Goal: Transaction & Acquisition: Purchase product/service

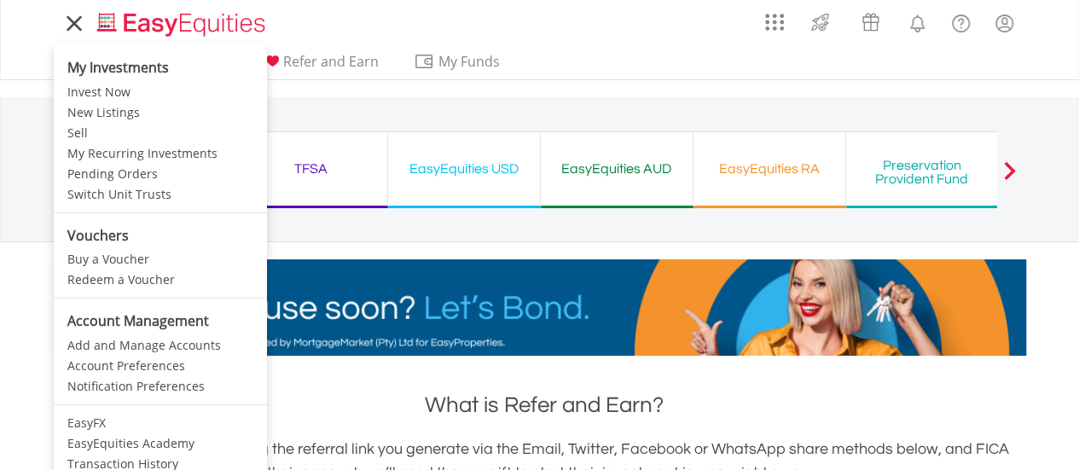
click at [75, 26] on icon at bounding box center [73, 23] width 13 height 13
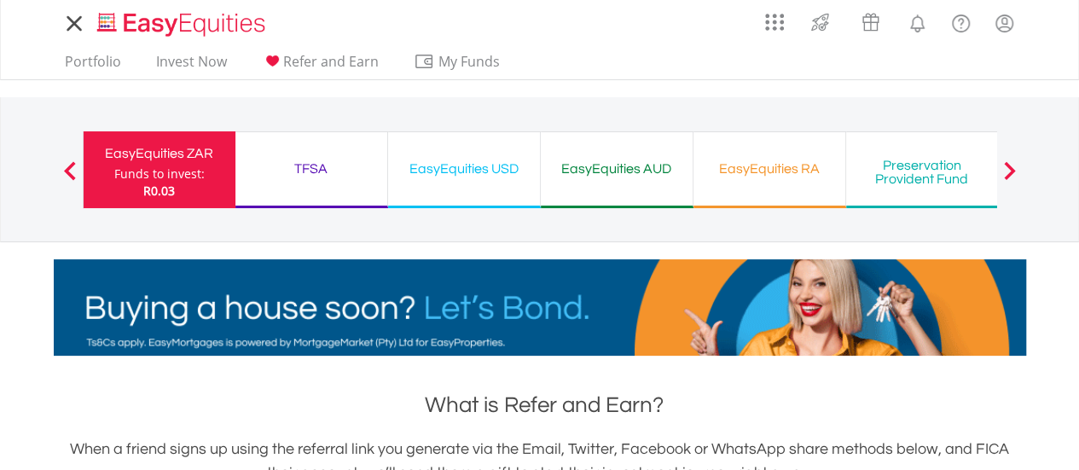
click at [75, 26] on icon at bounding box center [73, 23] width 13 height 13
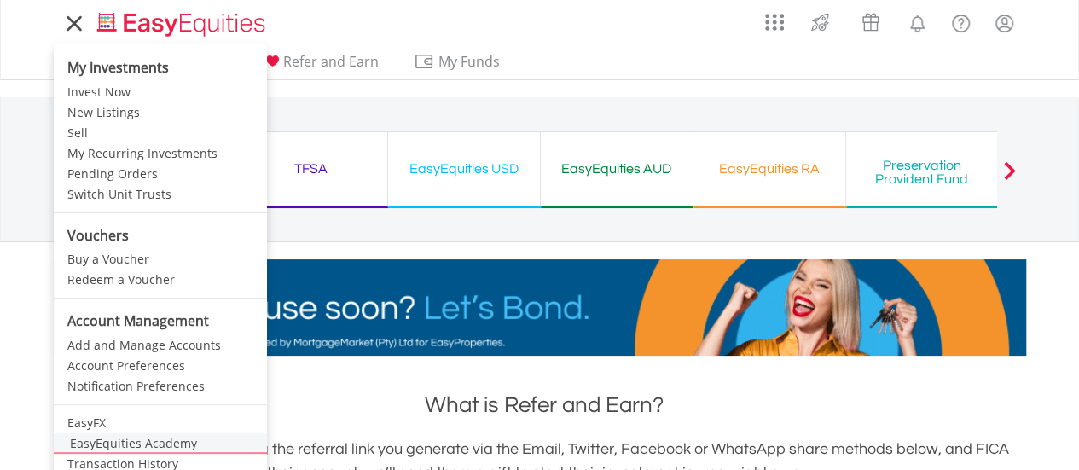
scroll to position [85, 0]
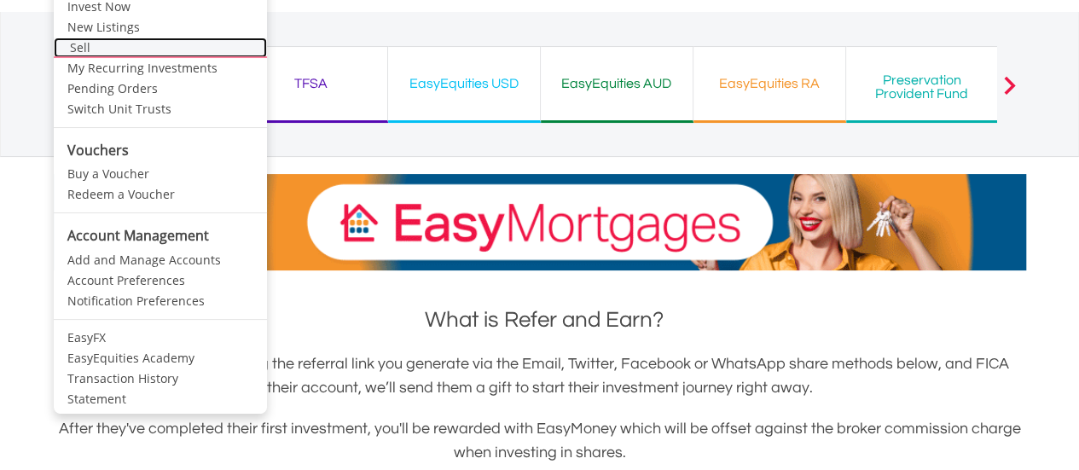
click at [72, 50] on link "Sell" at bounding box center [160, 48] width 213 height 20
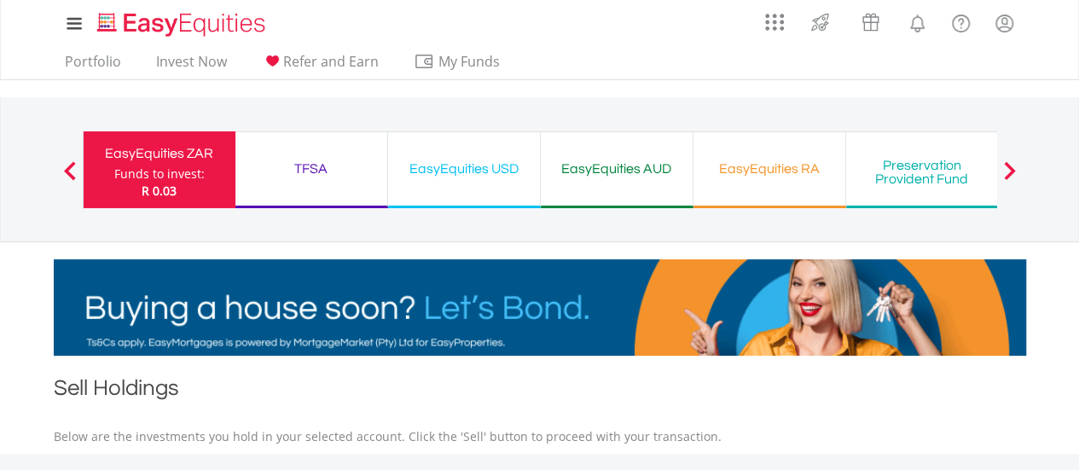
click at [316, 169] on div "TFSA" at bounding box center [311, 169] width 131 height 24
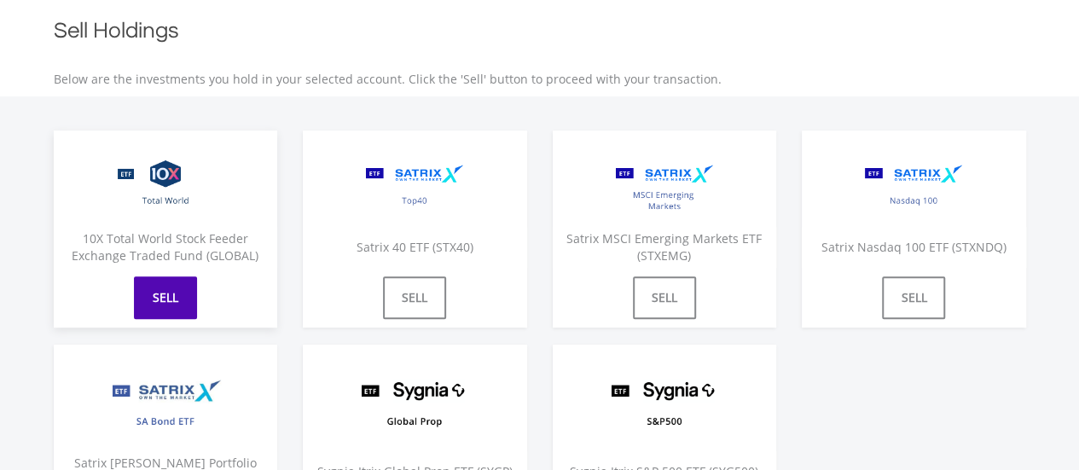
scroll to position [341, 0]
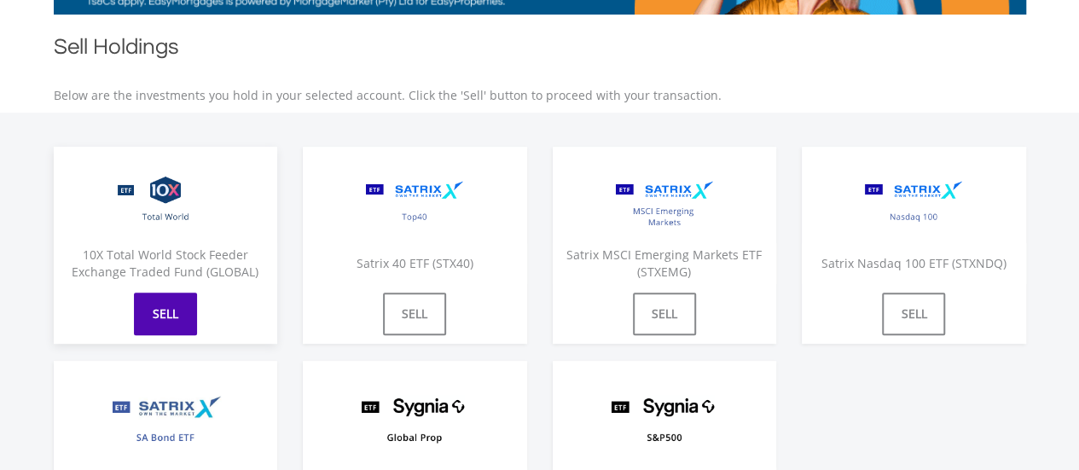
click at [163, 318] on link "SELL" at bounding box center [165, 314] width 63 height 43
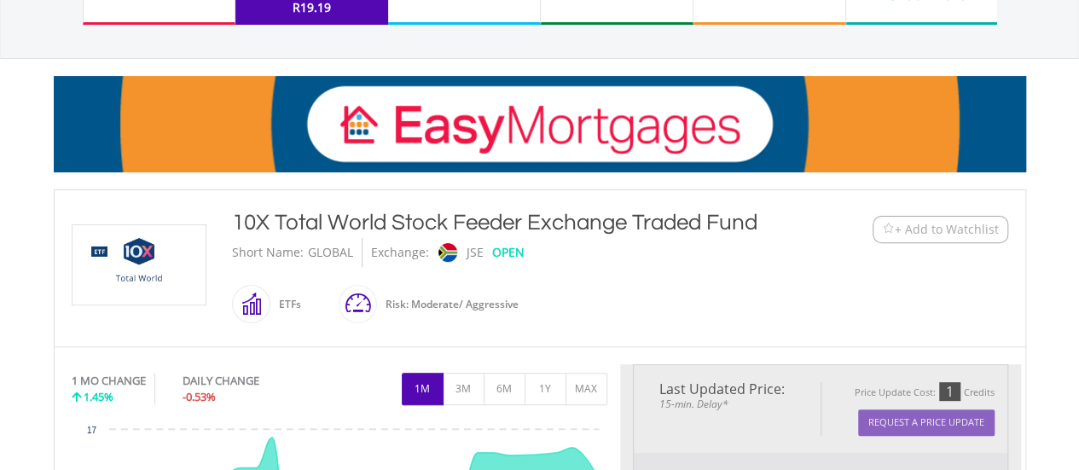
scroll to position [256, 0]
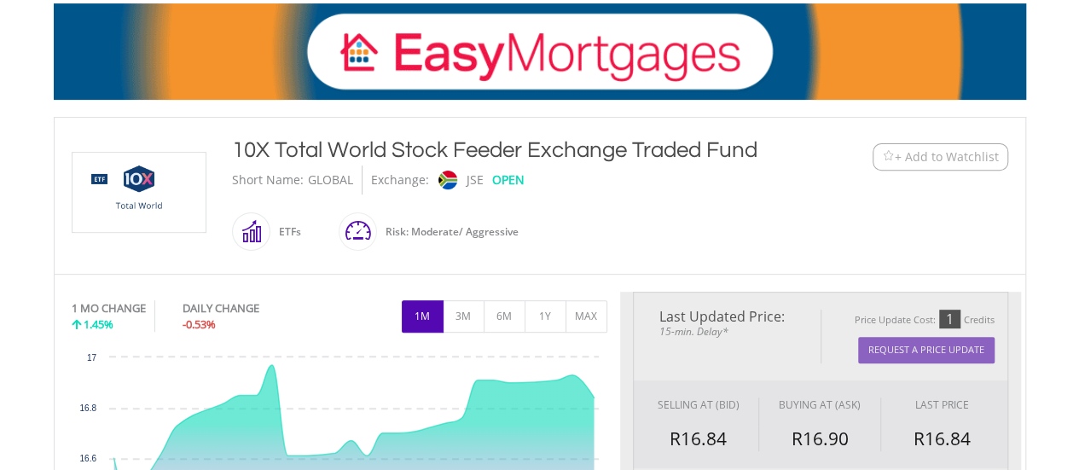
type input "*****"
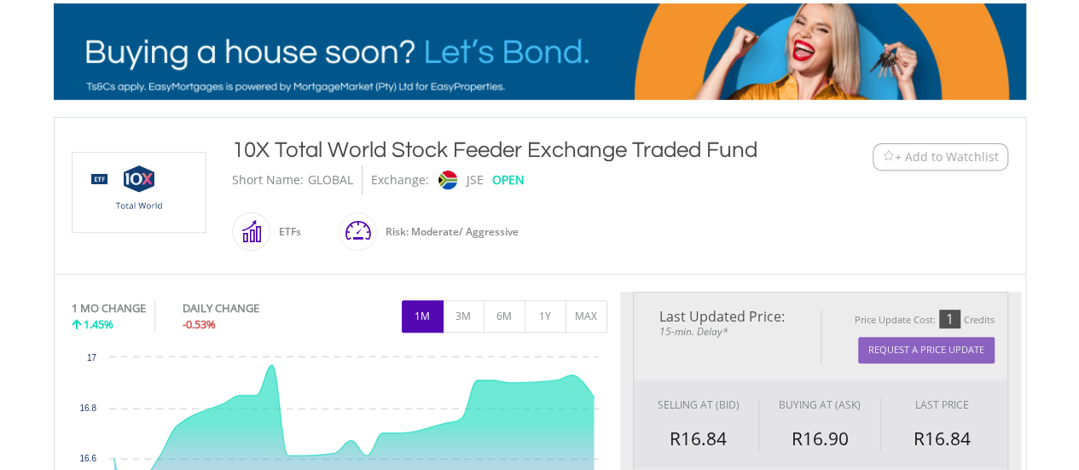
type input "******"
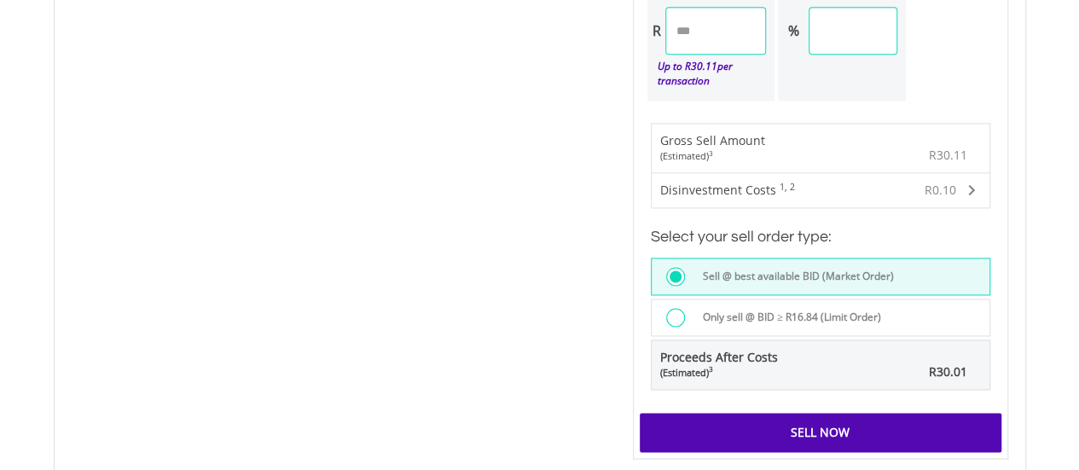
scroll to position [1365, 0]
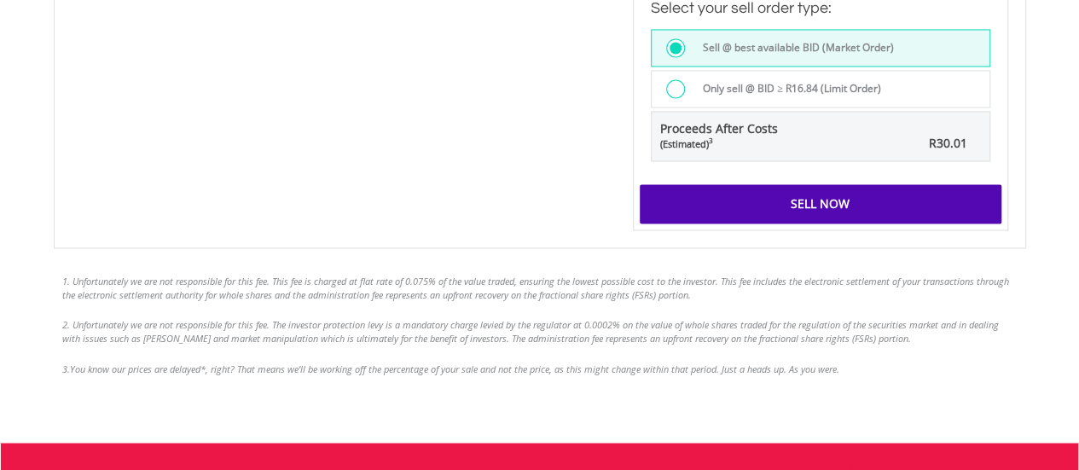
click at [720, 89] on label "Only sell @ BID ≥ R16.84 (Limit Order)" at bounding box center [787, 88] width 189 height 19
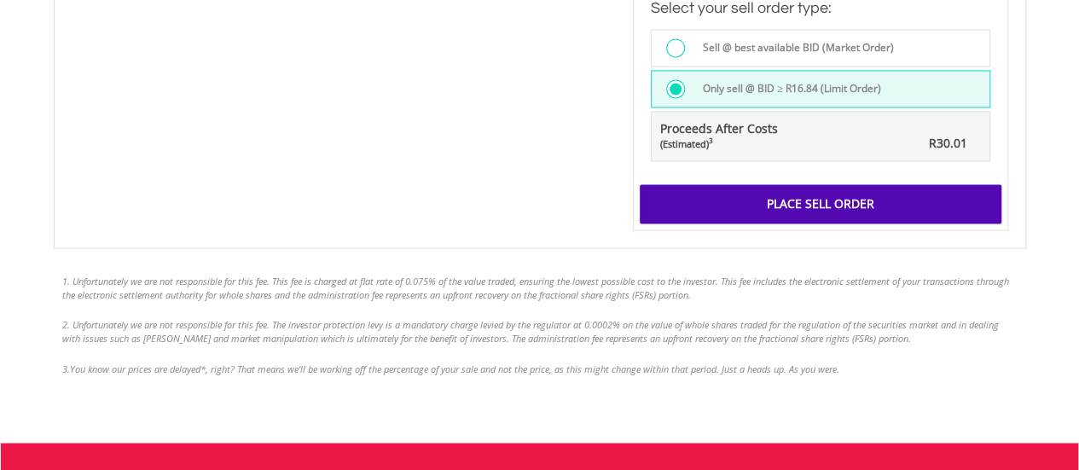
click at [761, 192] on div "Place Sell Order" at bounding box center [821, 203] width 362 height 39
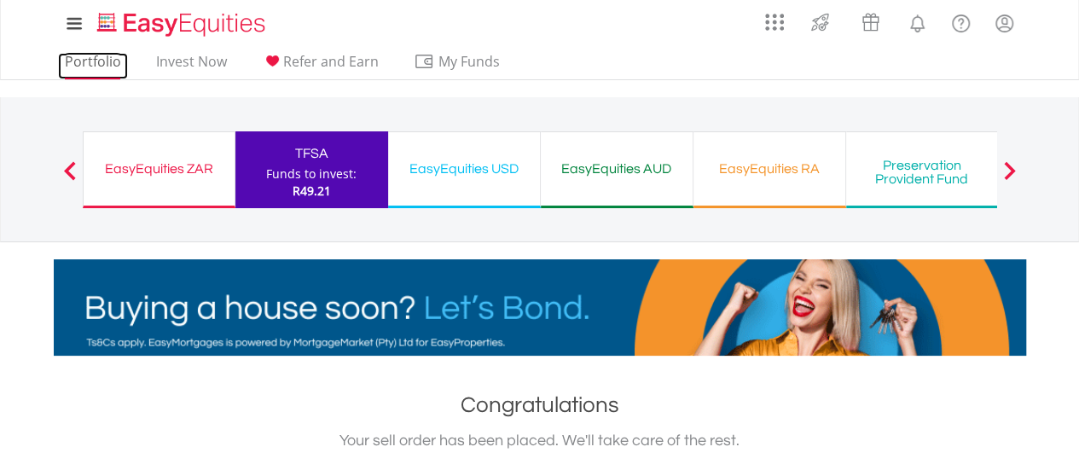
click at [89, 61] on link "Portfolio" at bounding box center [93, 66] width 70 height 26
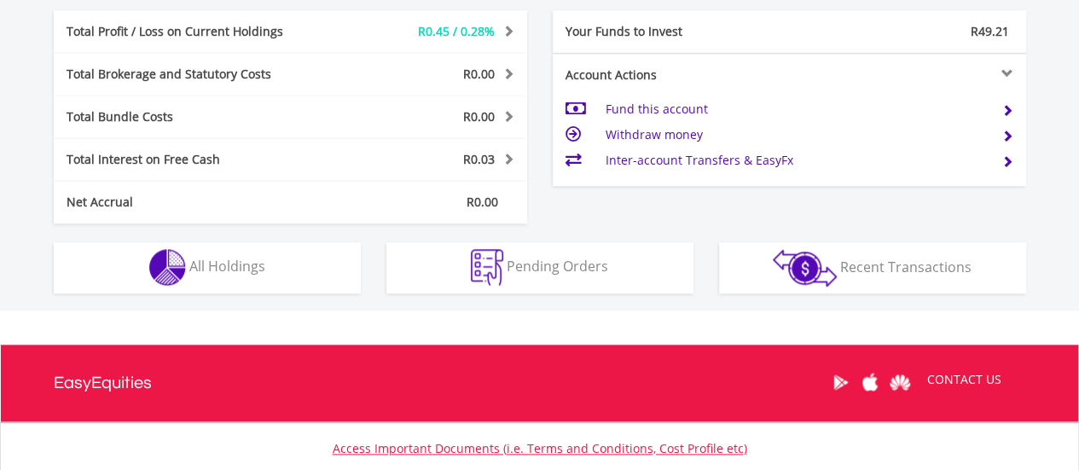
scroll to position [853, 0]
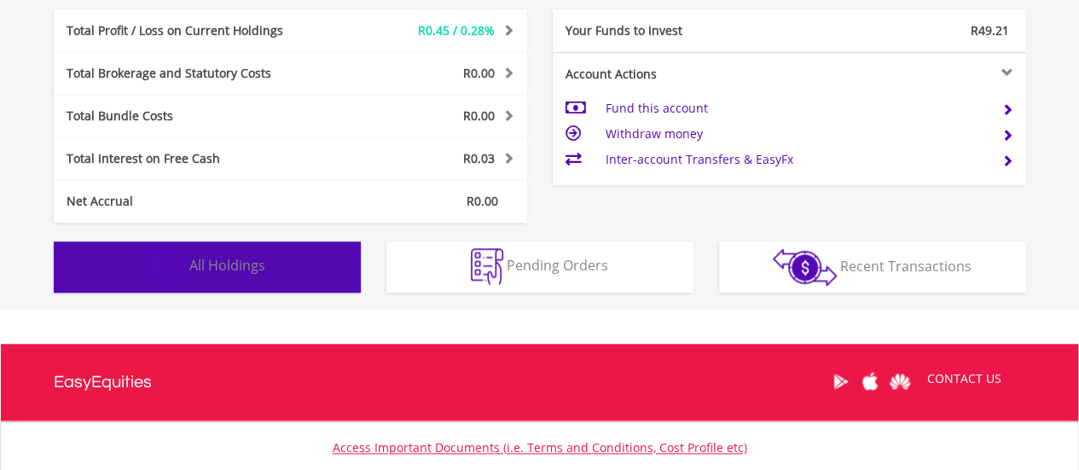
click at [287, 267] on button "Holdings All Holdings" at bounding box center [207, 266] width 307 height 51
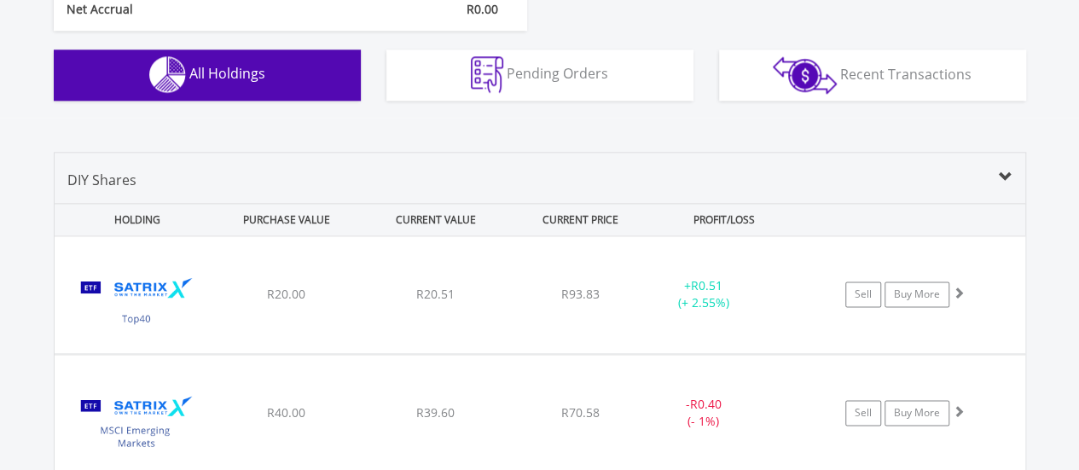
scroll to position [927, 0]
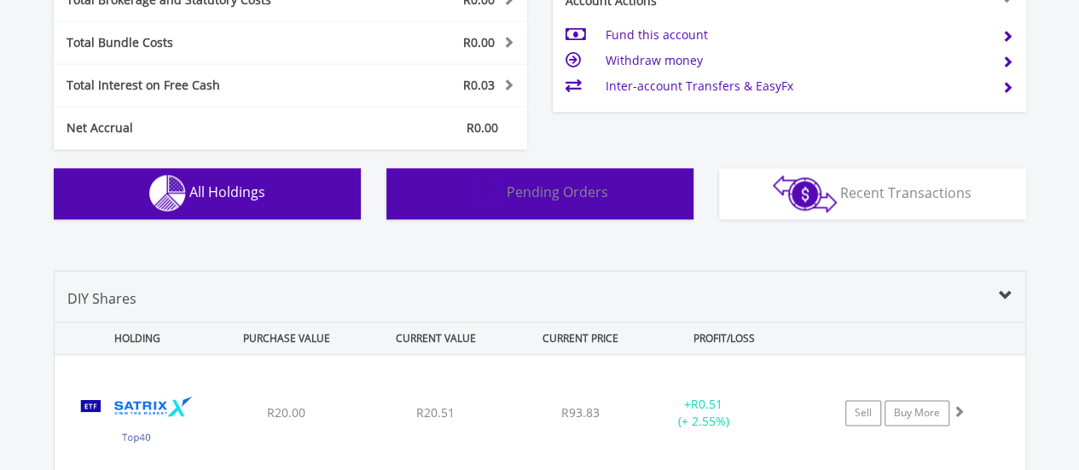
click at [533, 190] on span "Pending Orders" at bounding box center [558, 192] width 102 height 19
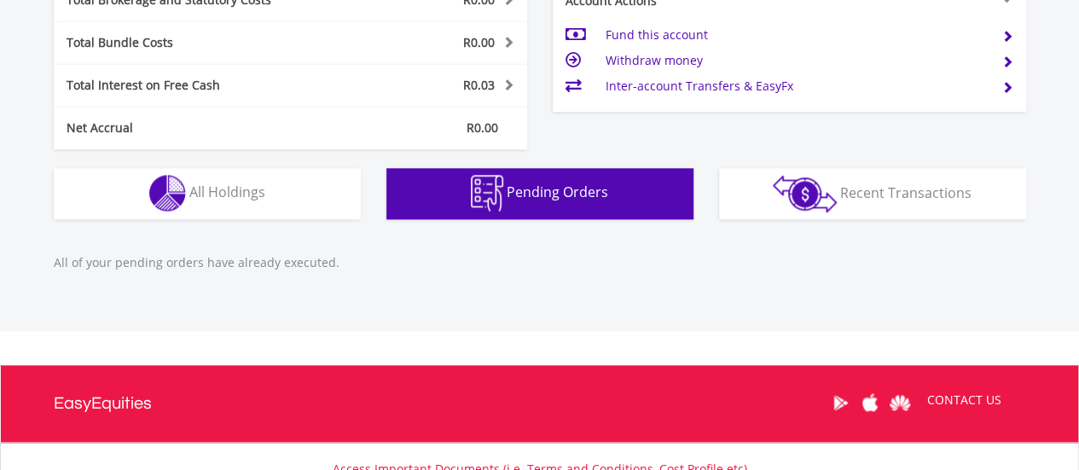
scroll to position [1066, 0]
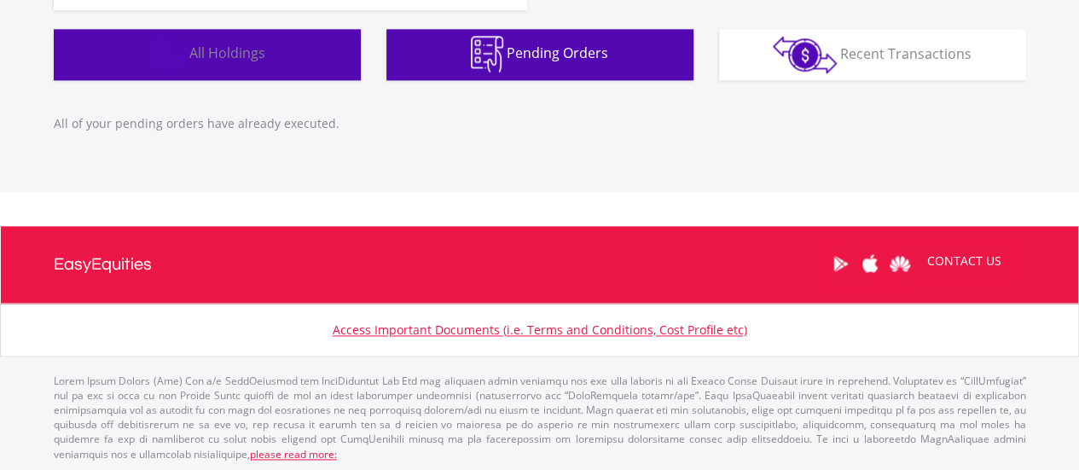
click at [273, 61] on button "Holdings All Holdings" at bounding box center [207, 54] width 307 height 51
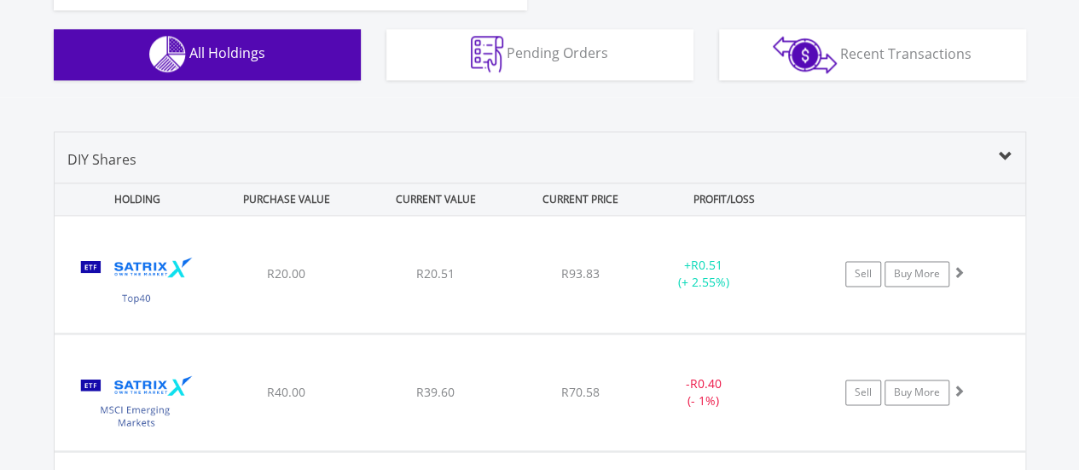
click at [236, 62] on button "Holdings All Holdings" at bounding box center [207, 54] width 307 height 51
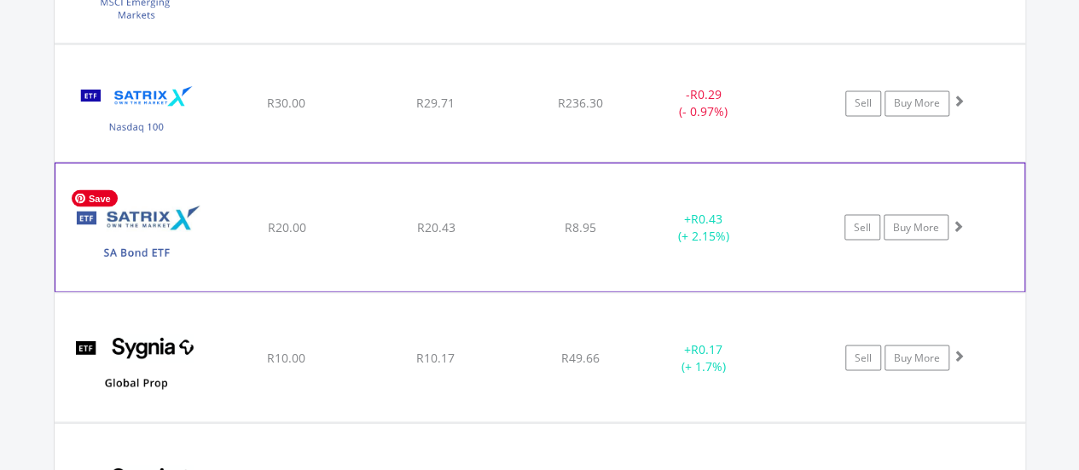
scroll to position [1492, 0]
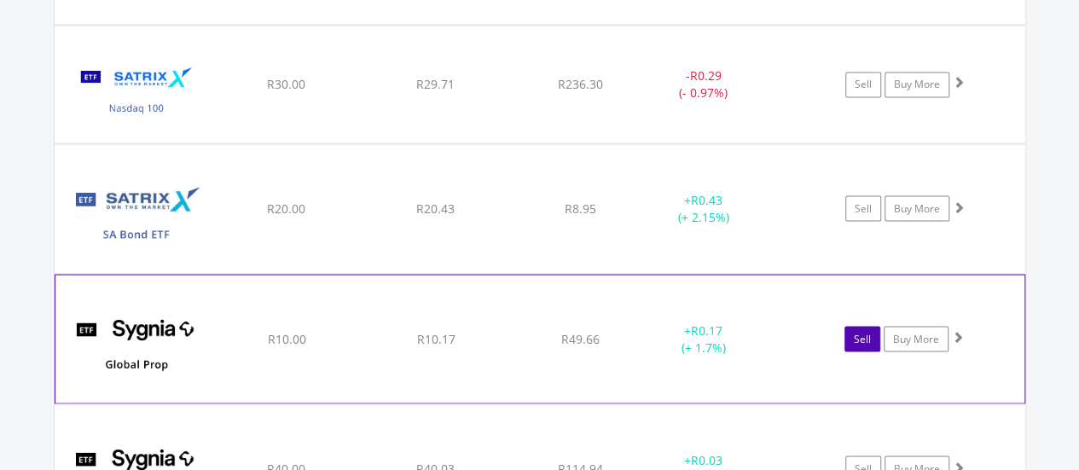
click at [857, 334] on link "Sell" at bounding box center [863, 339] width 36 height 26
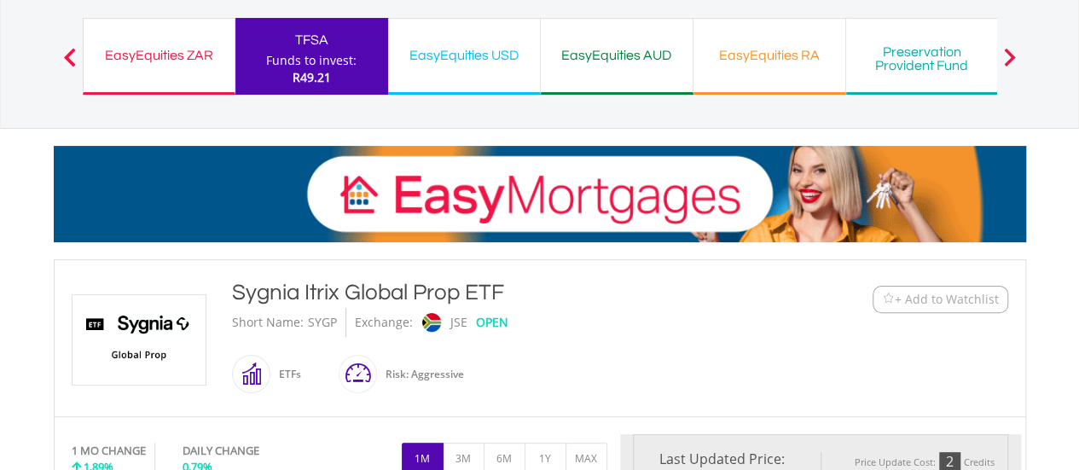
type input "*****"
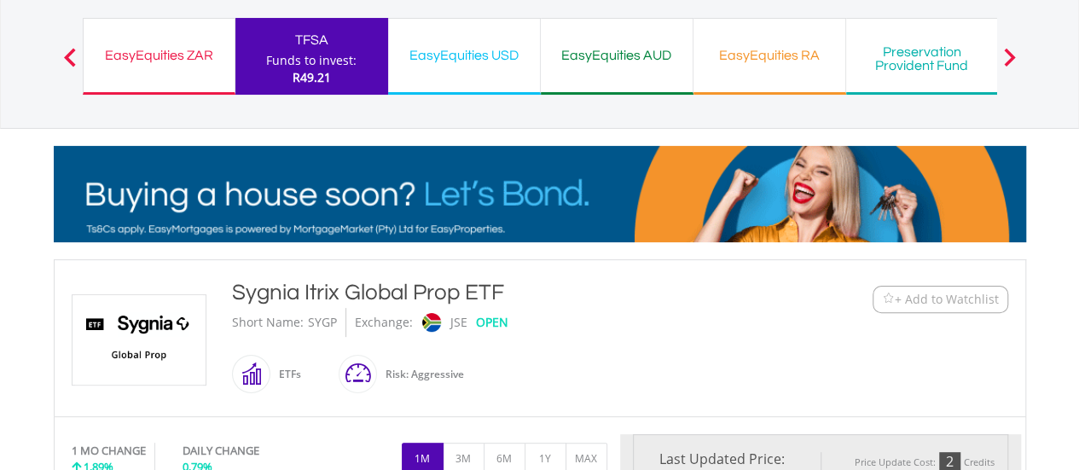
type input "******"
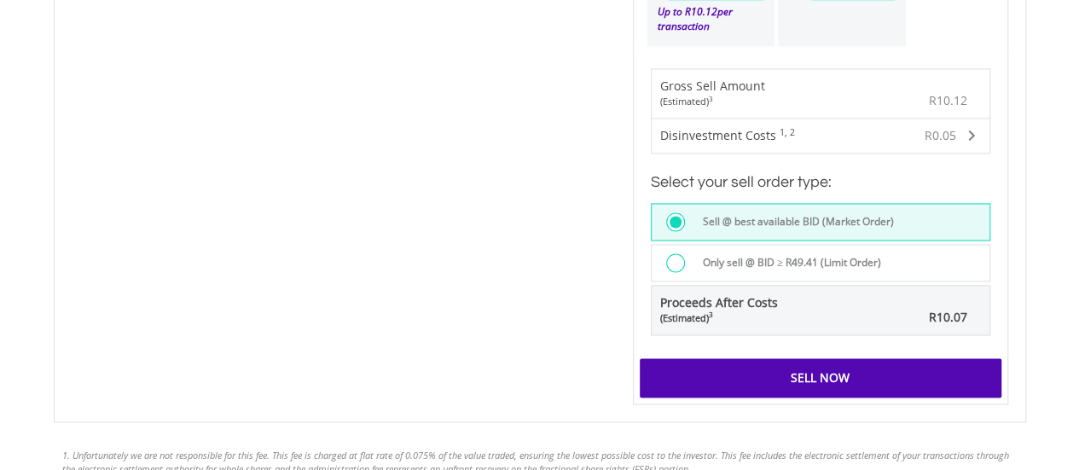
scroll to position [1195, 0]
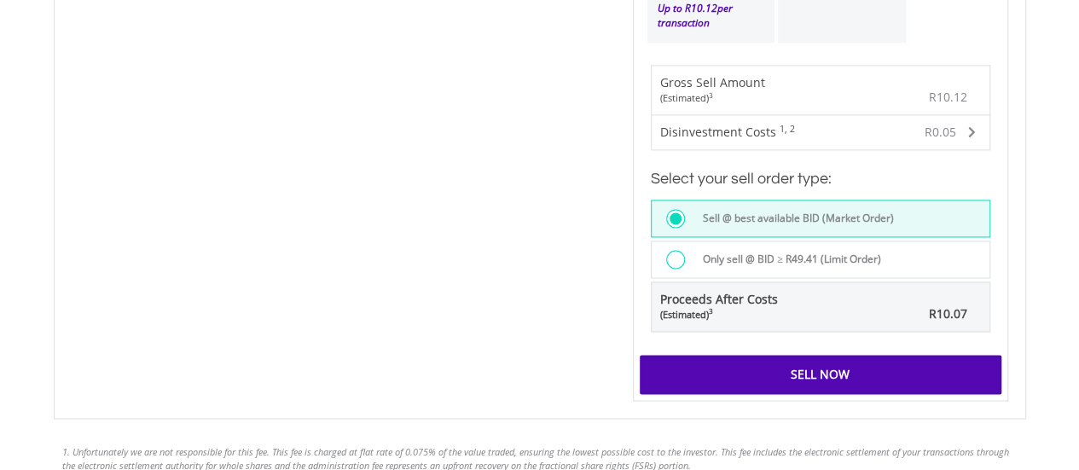
click at [732, 255] on label "Only sell @ BID ≥ R49.41 (Limit Order)" at bounding box center [787, 259] width 189 height 19
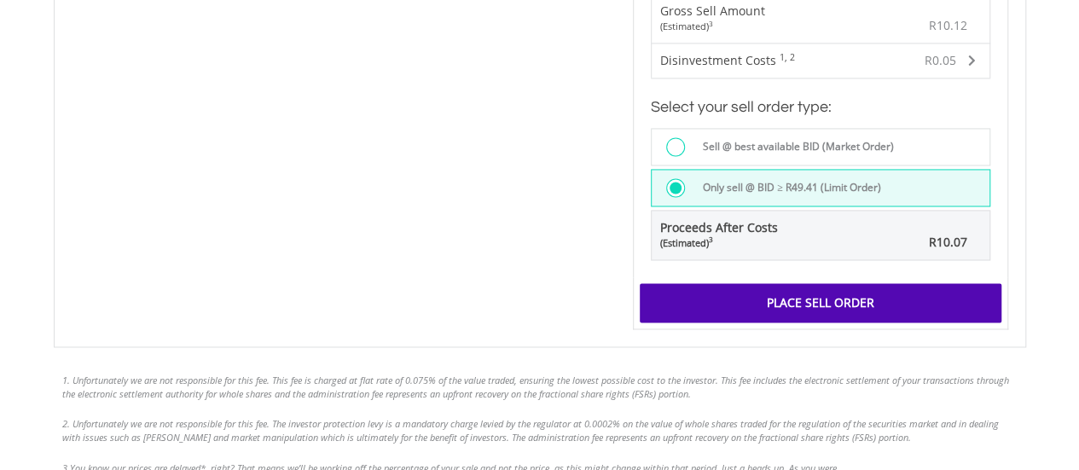
scroll to position [1451, 0]
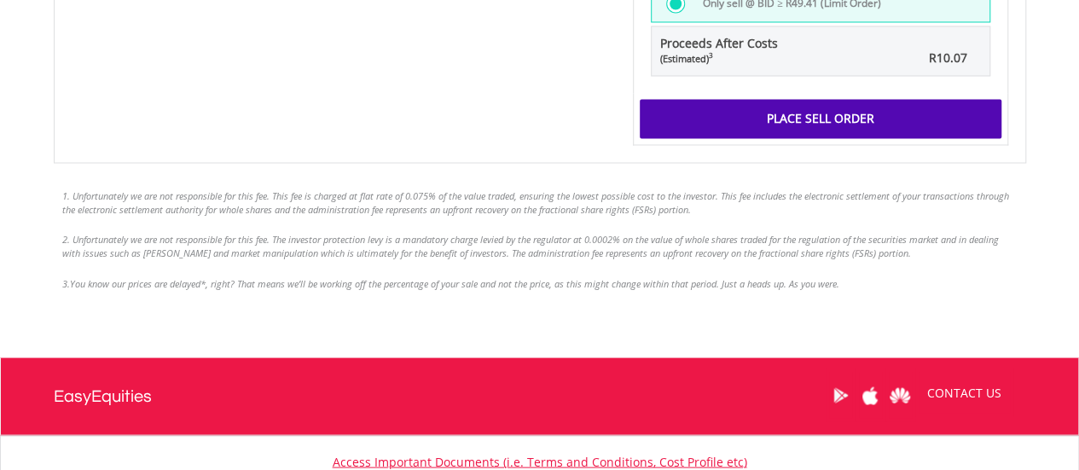
click at [778, 107] on div "Place Sell Order" at bounding box center [821, 118] width 362 height 39
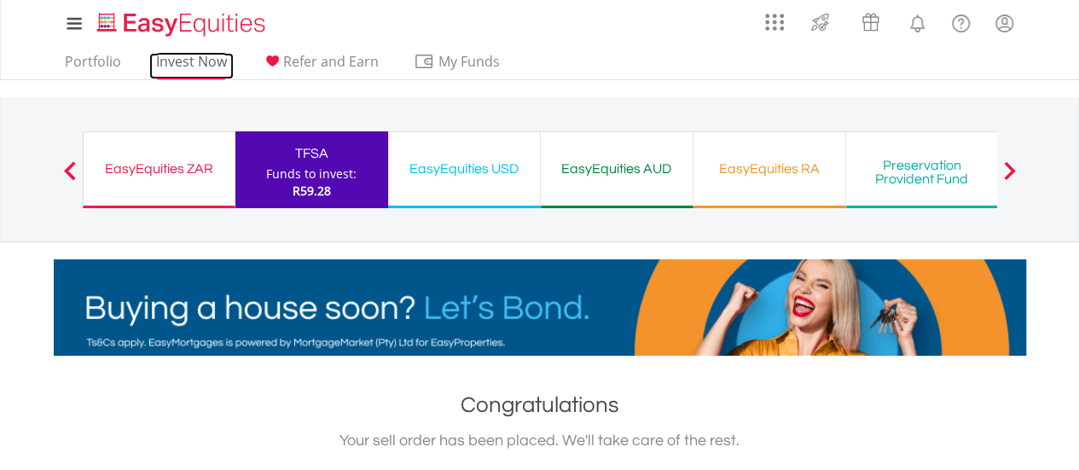
click at [212, 64] on link "Invest Now" at bounding box center [191, 66] width 84 height 26
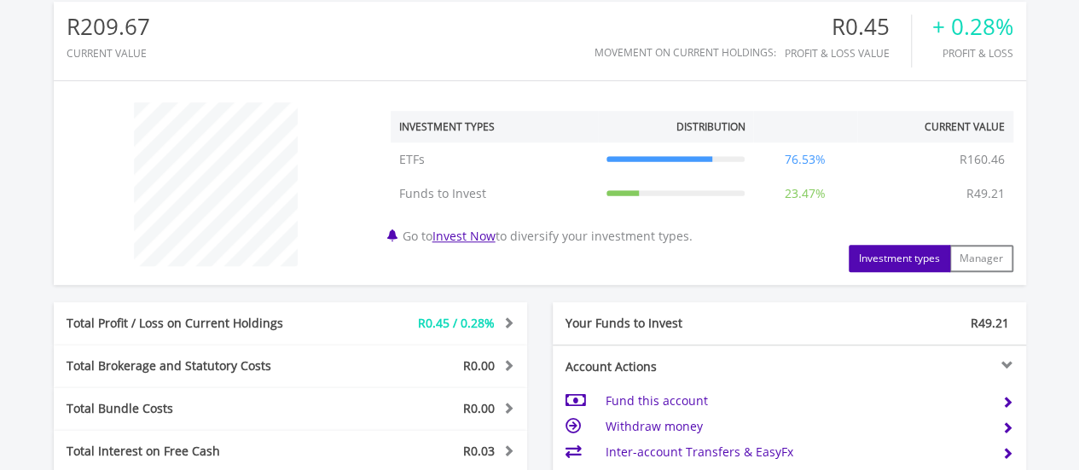
scroll to position [597, 0]
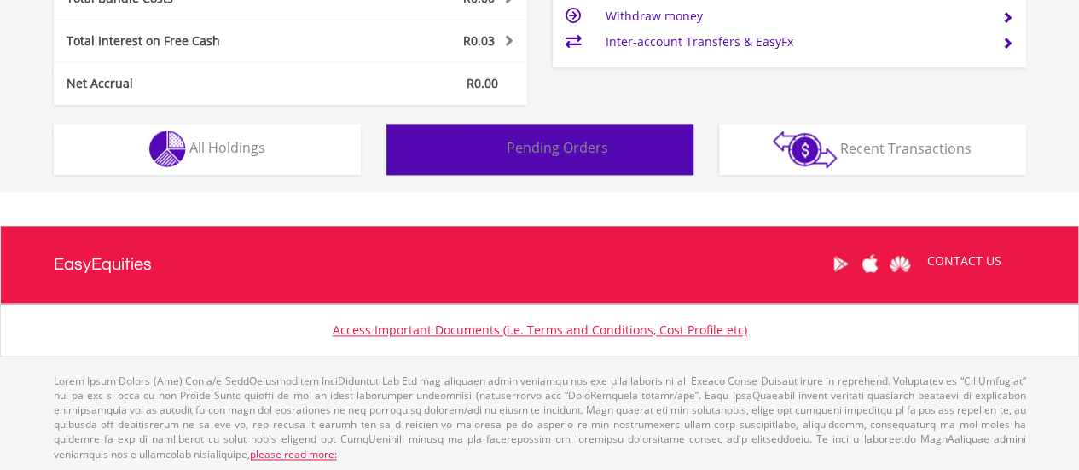
click at [551, 145] on span "Pending Orders" at bounding box center [558, 147] width 102 height 19
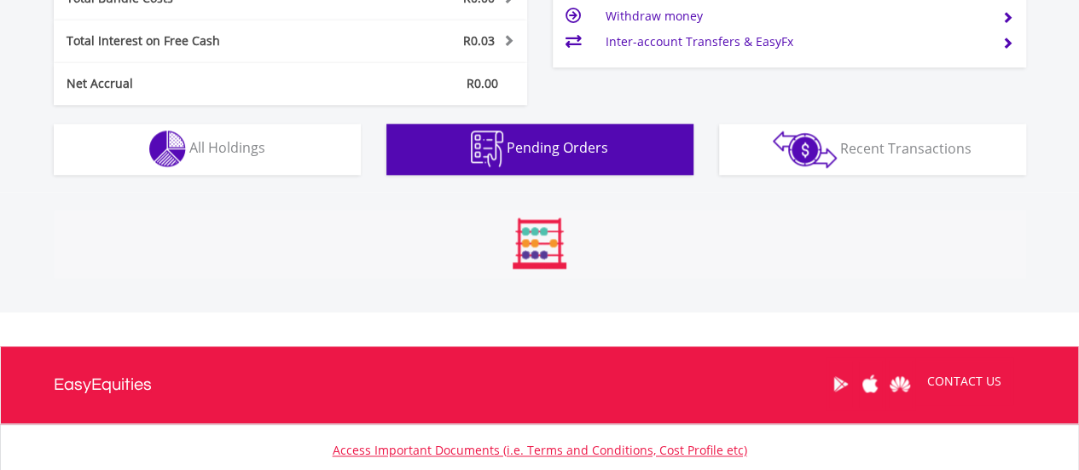
scroll to position [1066, 0]
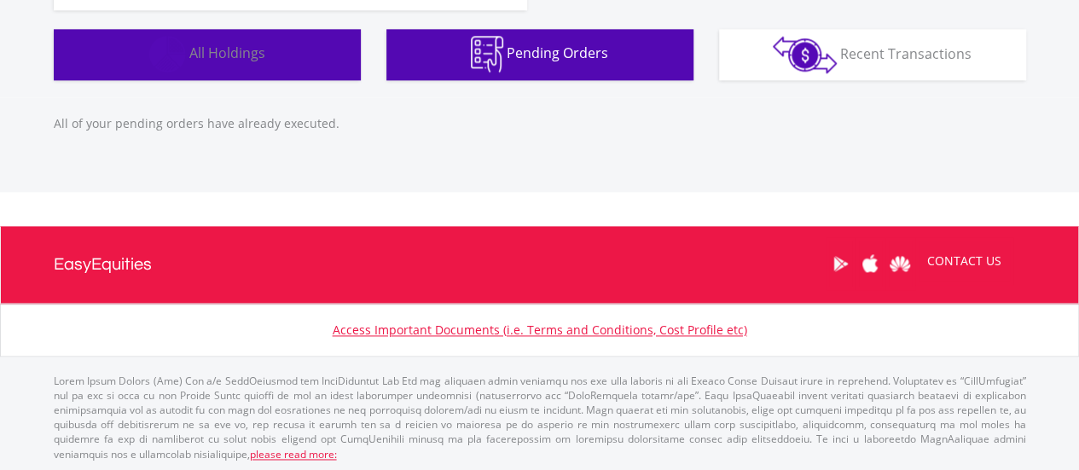
click at [269, 60] on button "Holdings All Holdings" at bounding box center [207, 54] width 307 height 51
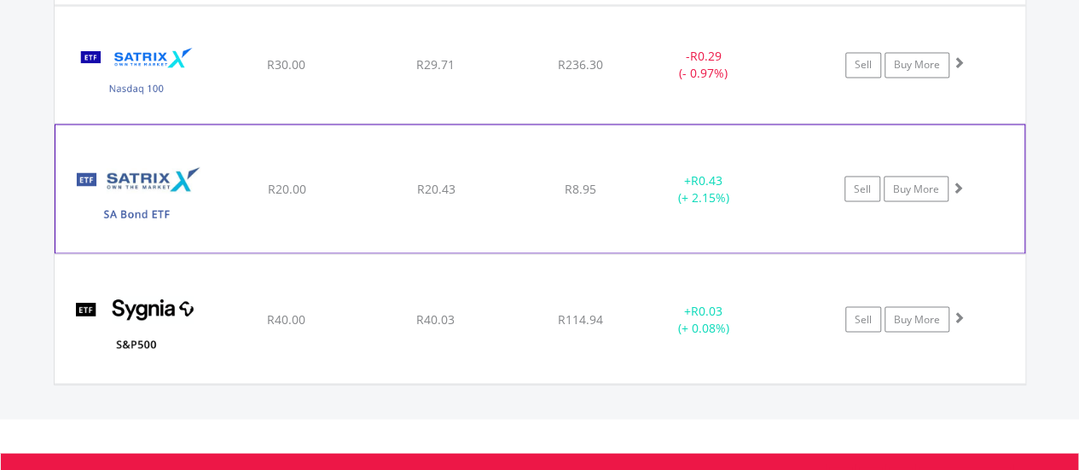
scroll to position [1538, 0]
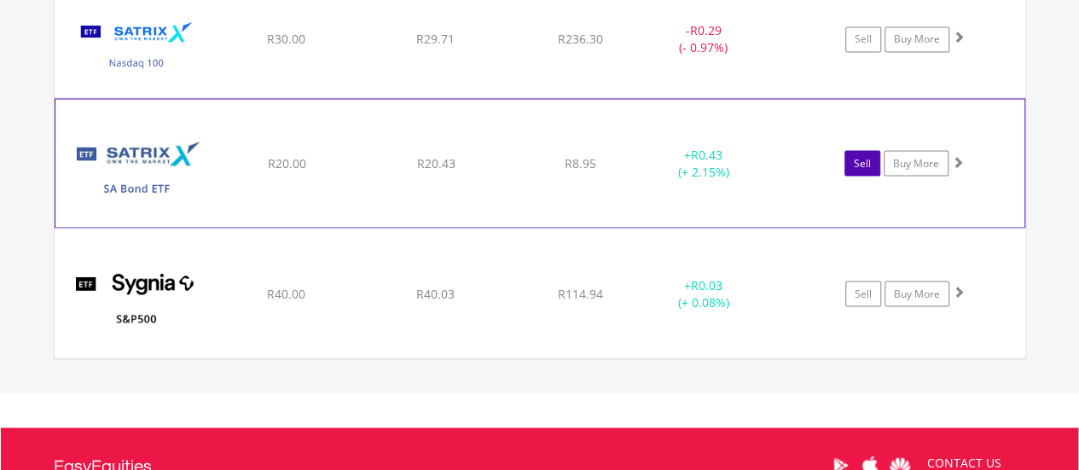
click at [855, 160] on link "Sell" at bounding box center [863, 163] width 36 height 26
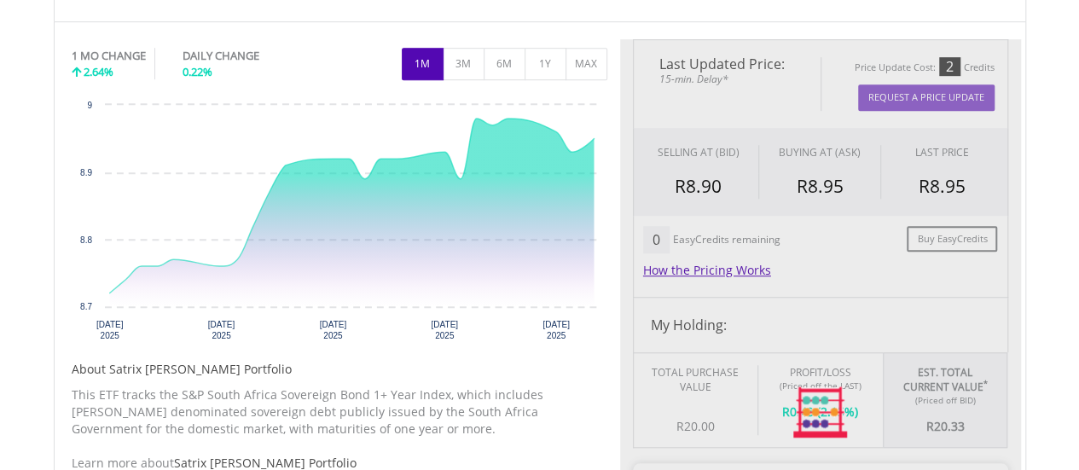
scroll to position [683, 0]
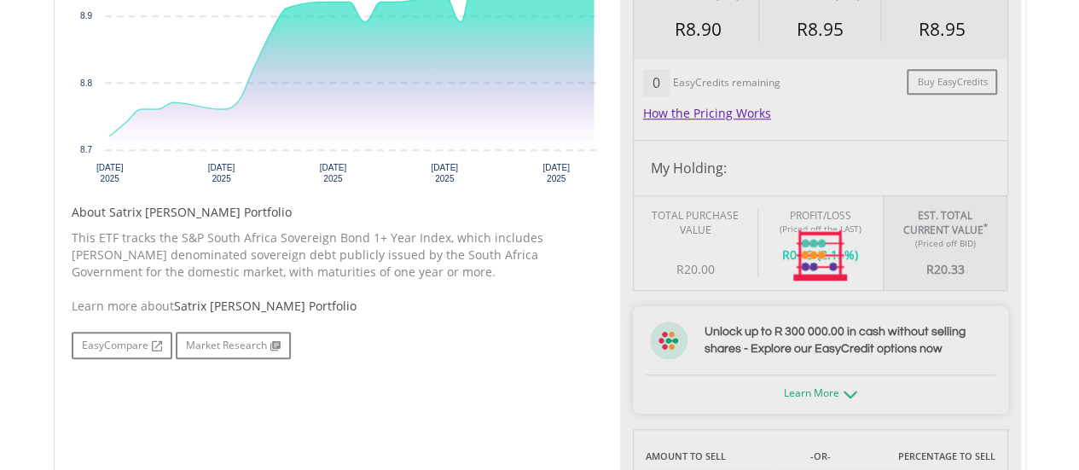
type input "*****"
type input "******"
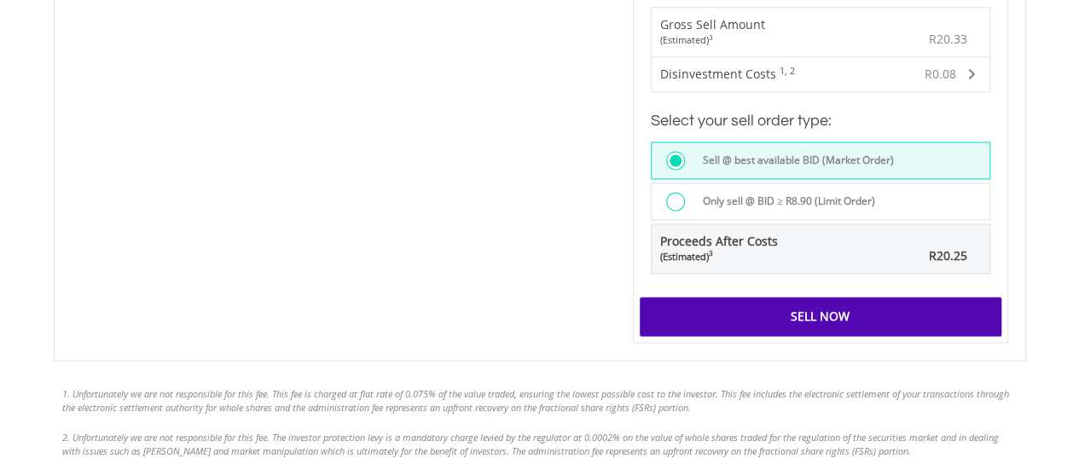
scroll to position [1280, 0]
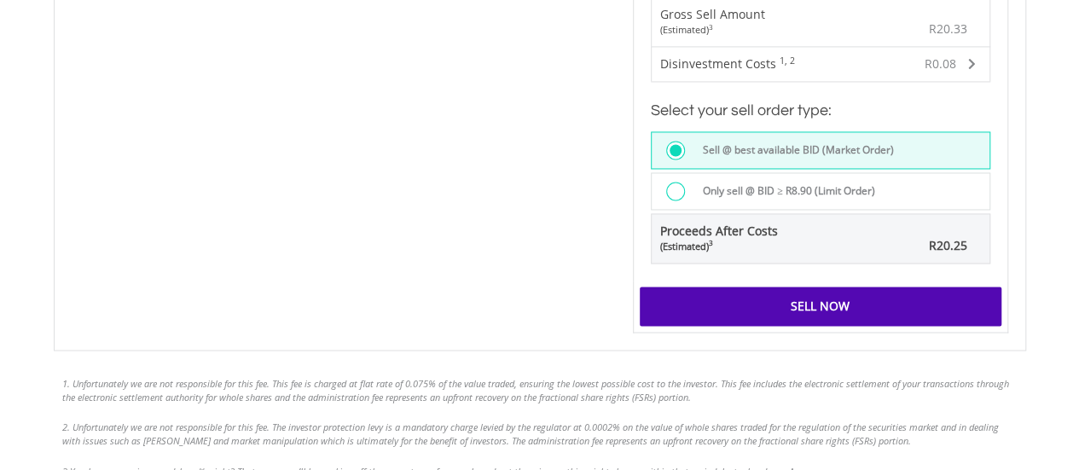
click at [715, 189] on label "Only sell @ BID ≥ R8.90 (Limit Order)" at bounding box center [784, 191] width 183 height 19
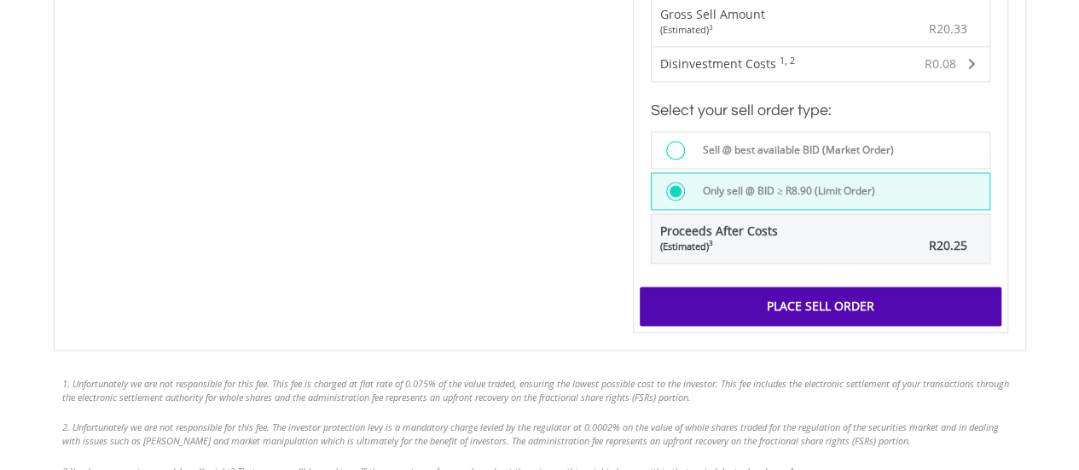
click at [747, 298] on div "Place Sell Order" at bounding box center [821, 306] width 362 height 39
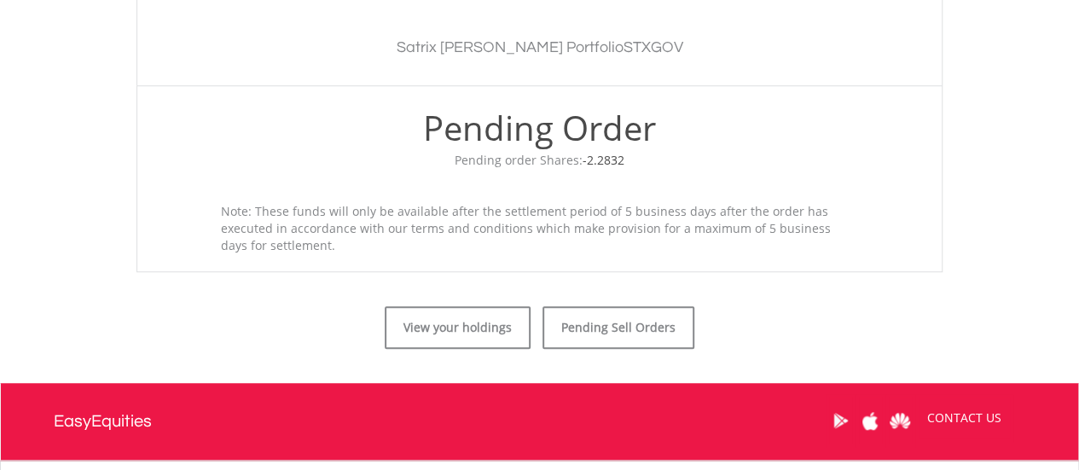
scroll to position [597, 0]
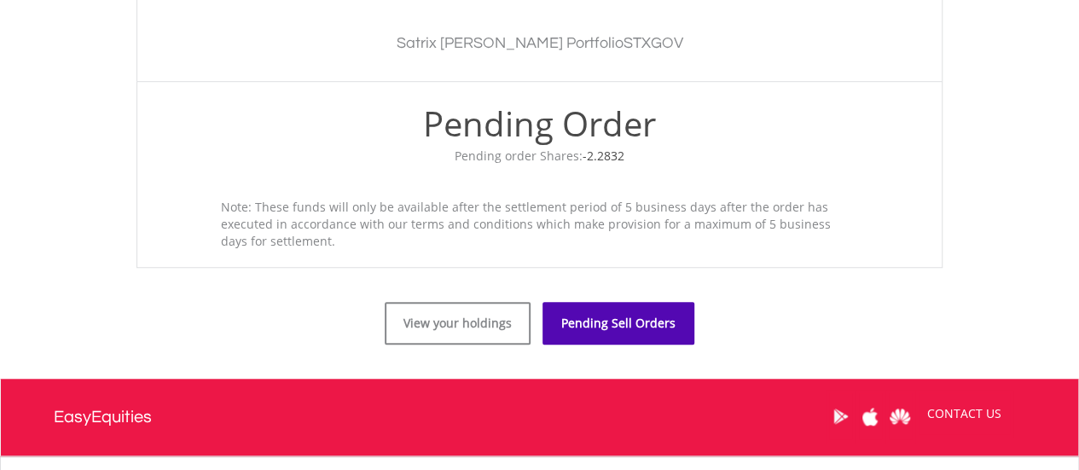
click at [626, 317] on link "Pending Sell Orders" at bounding box center [619, 323] width 152 height 43
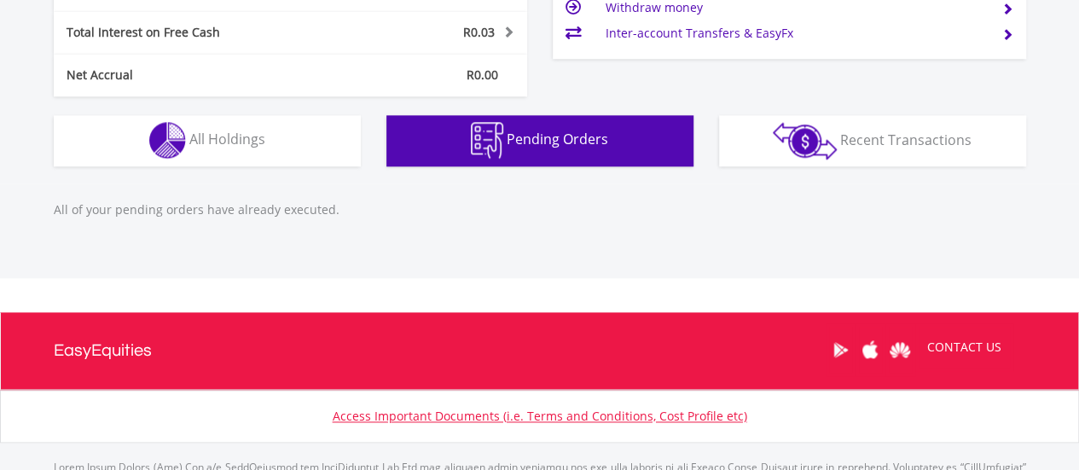
scroll to position [987, 0]
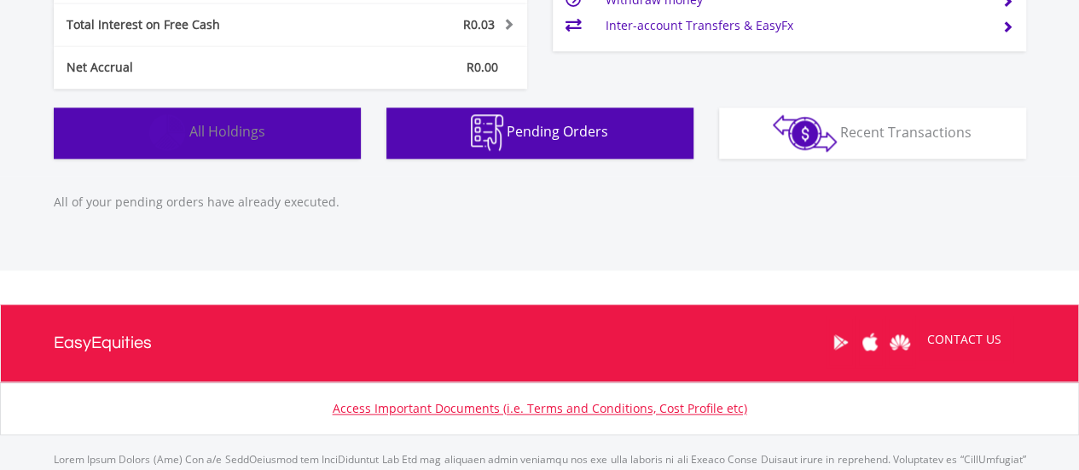
click at [242, 136] on span "All Holdings" at bounding box center [227, 131] width 76 height 19
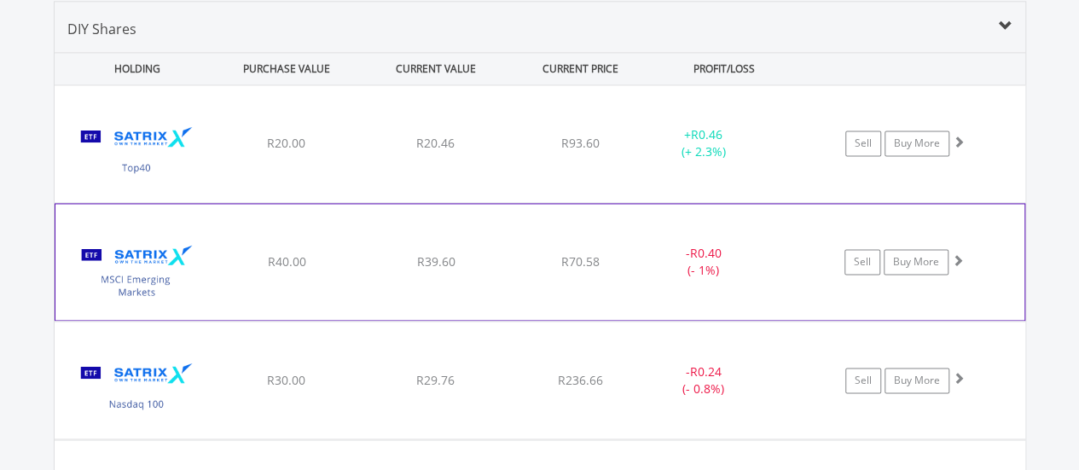
scroll to position [1282, 0]
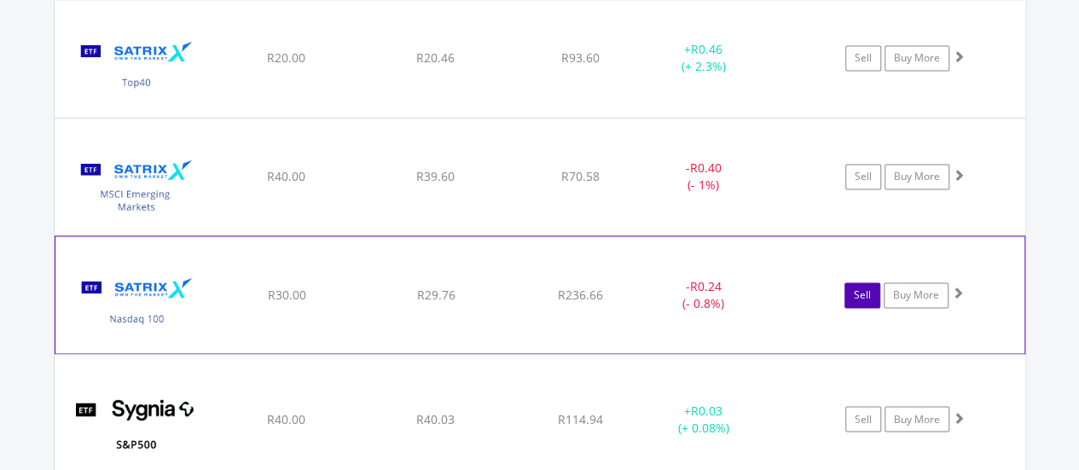
click at [858, 297] on link "Sell" at bounding box center [863, 295] width 36 height 26
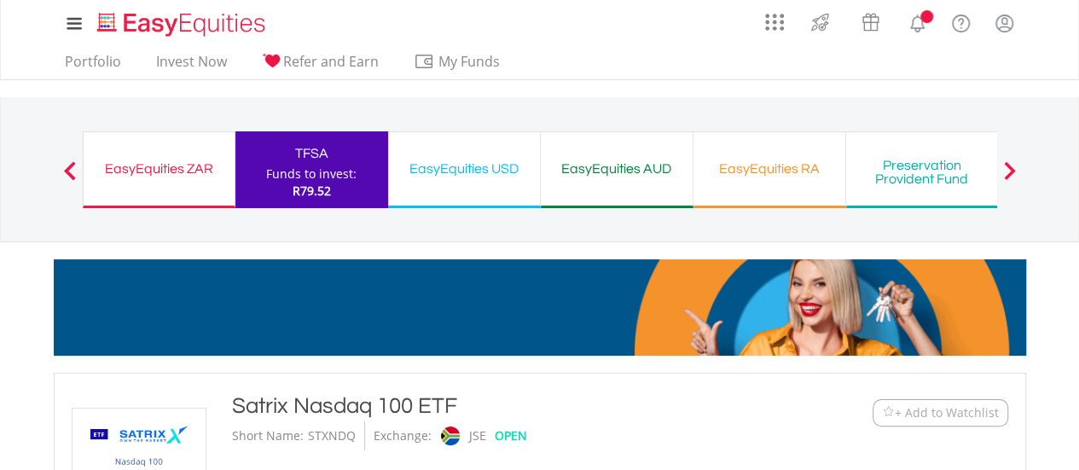
type input "*****"
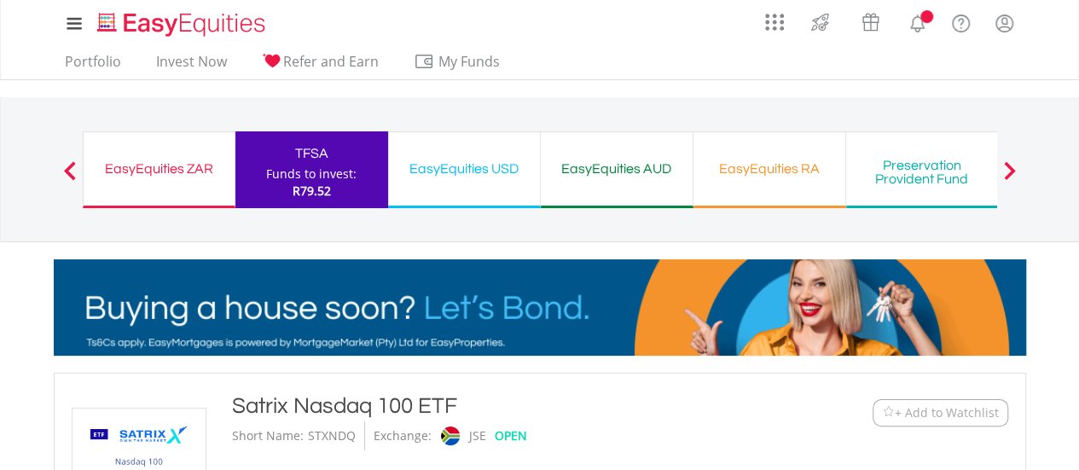
type input "******"
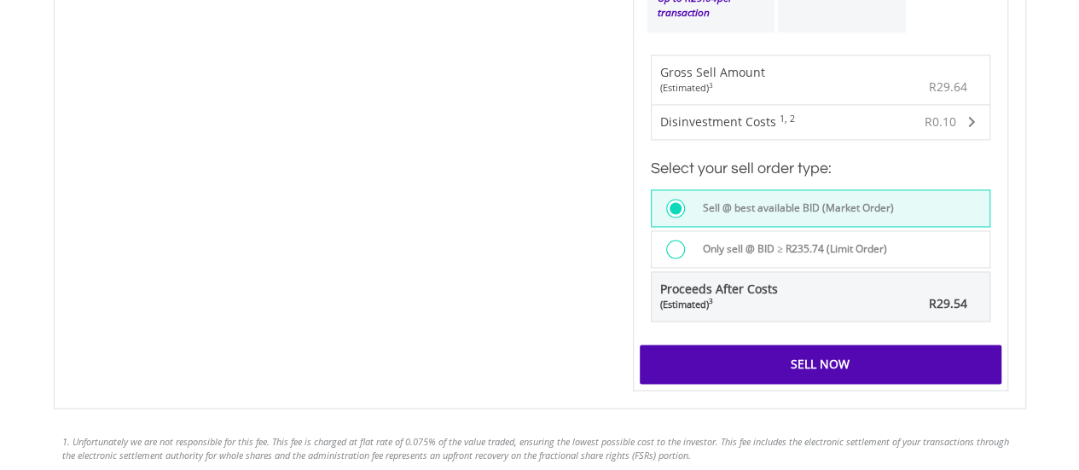
scroll to position [1280, 0]
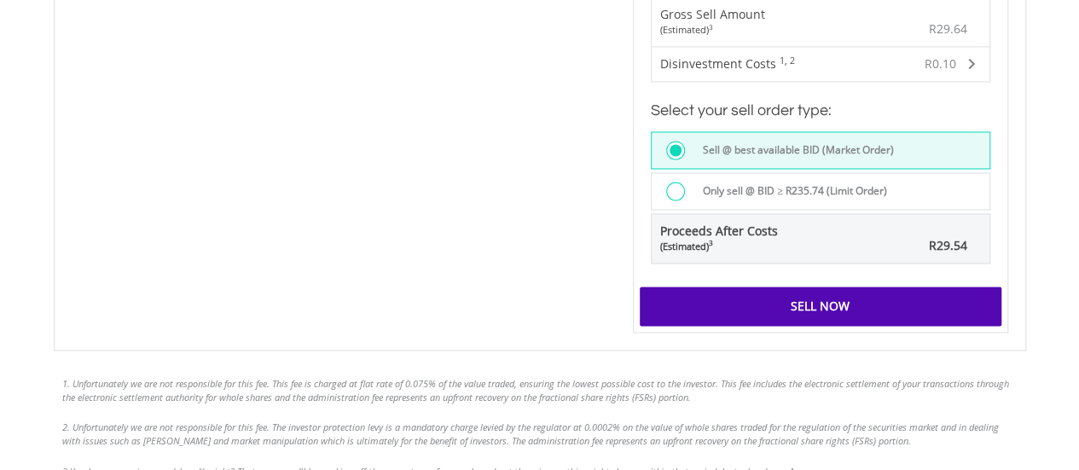
click at [740, 183] on label "Only sell @ BID ≥ R235.74 (Limit Order)" at bounding box center [790, 191] width 195 height 19
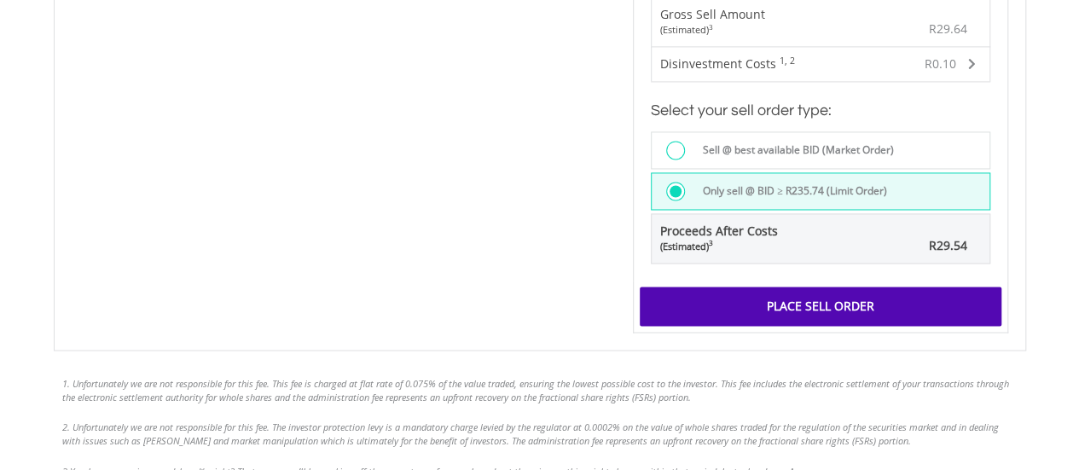
click at [814, 298] on div "Place Sell Order" at bounding box center [821, 306] width 362 height 39
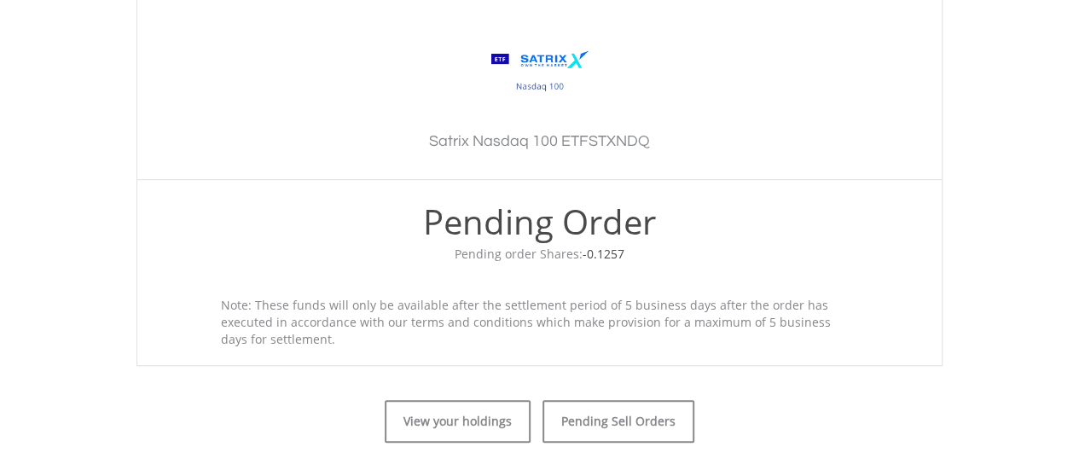
scroll to position [512, 0]
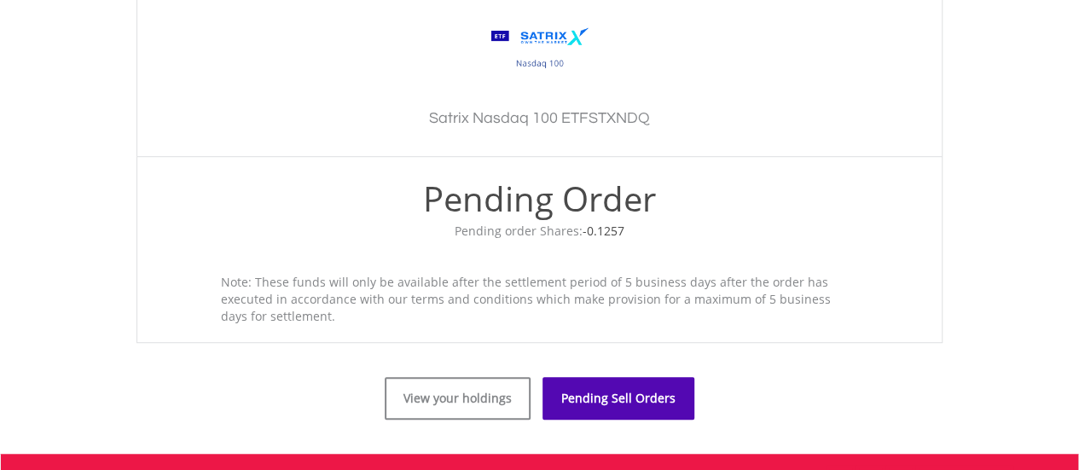
click at [627, 390] on link "Pending Sell Orders" at bounding box center [619, 398] width 152 height 43
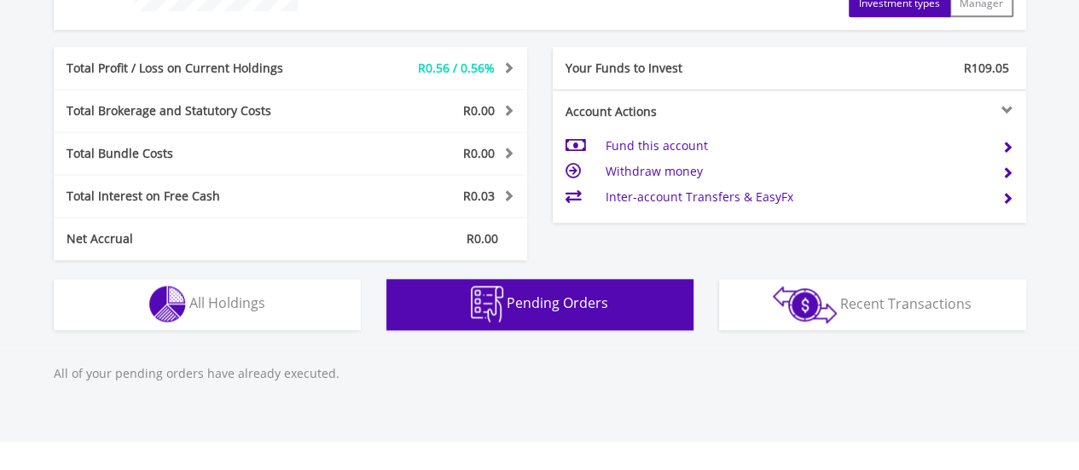
scroll to position [810, 0]
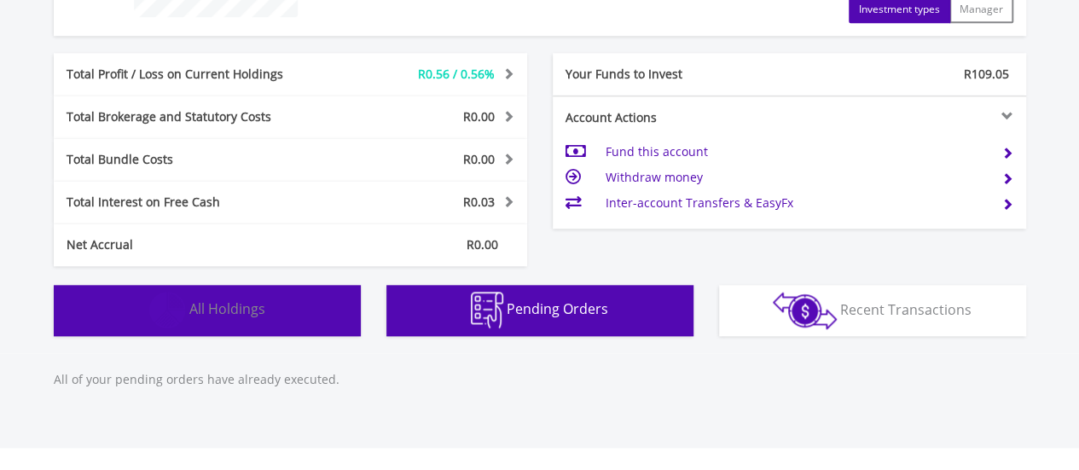
click at [226, 306] on span "All Holdings" at bounding box center [227, 309] width 76 height 19
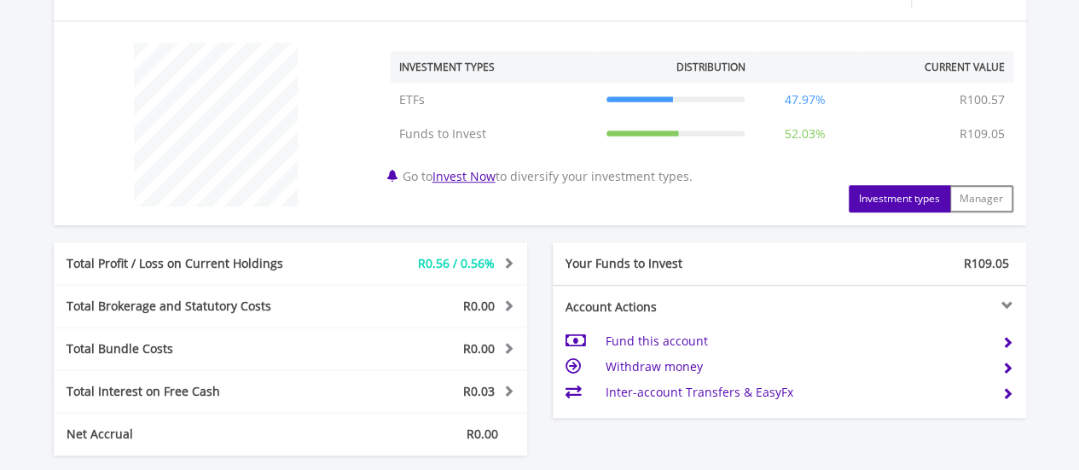
scroll to position [599, 0]
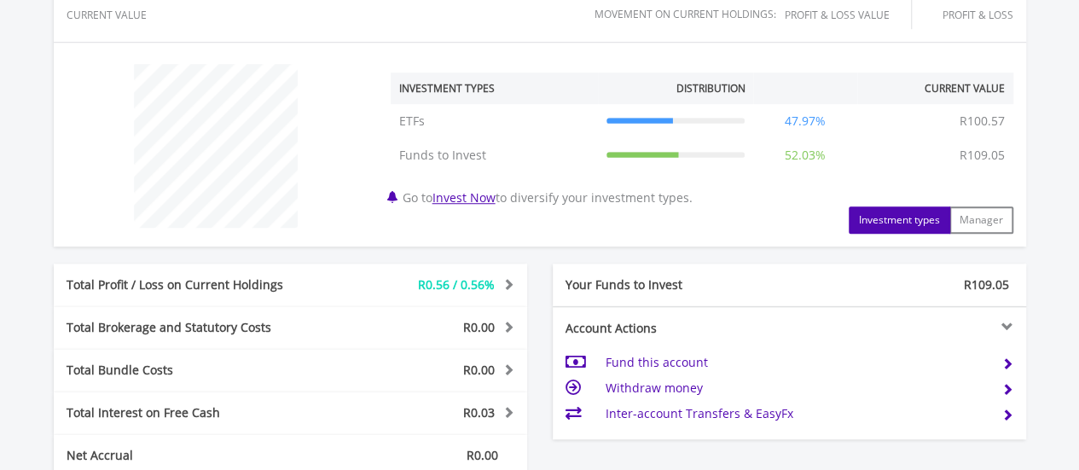
click at [756, 413] on td "Inter-account Transfers & EasyFx" at bounding box center [796, 414] width 383 height 26
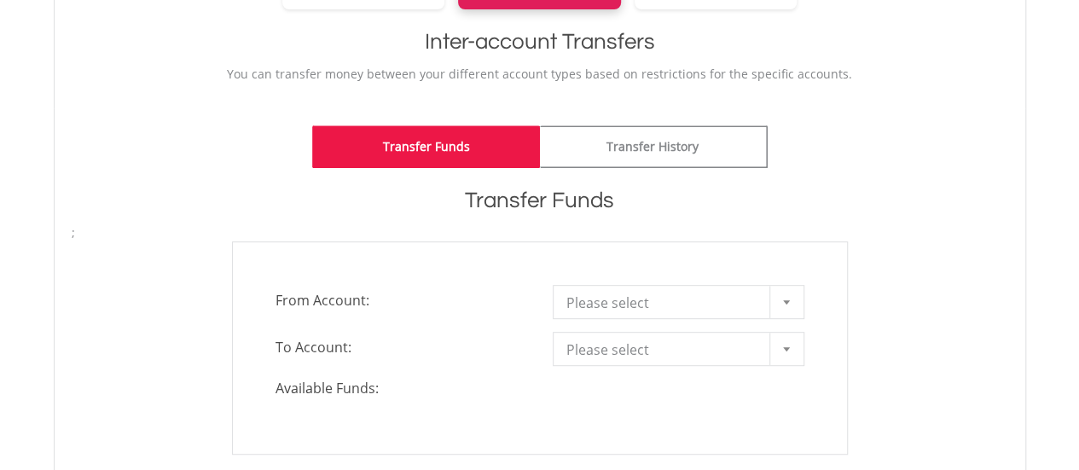
scroll to position [427, 0]
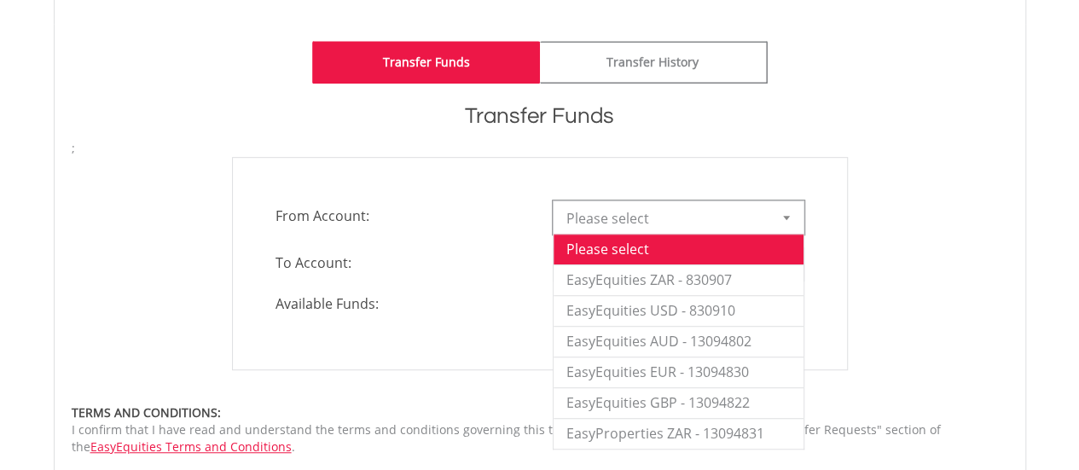
click at [782, 218] on div at bounding box center [787, 217] width 34 height 32
click at [871, 236] on div "**********" at bounding box center [540, 263] width 963 height 213
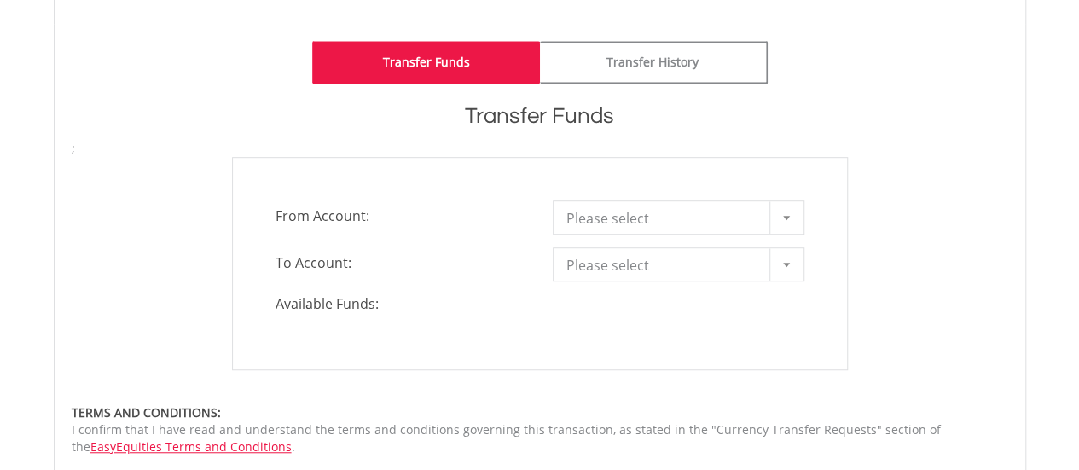
scroll to position [0, 0]
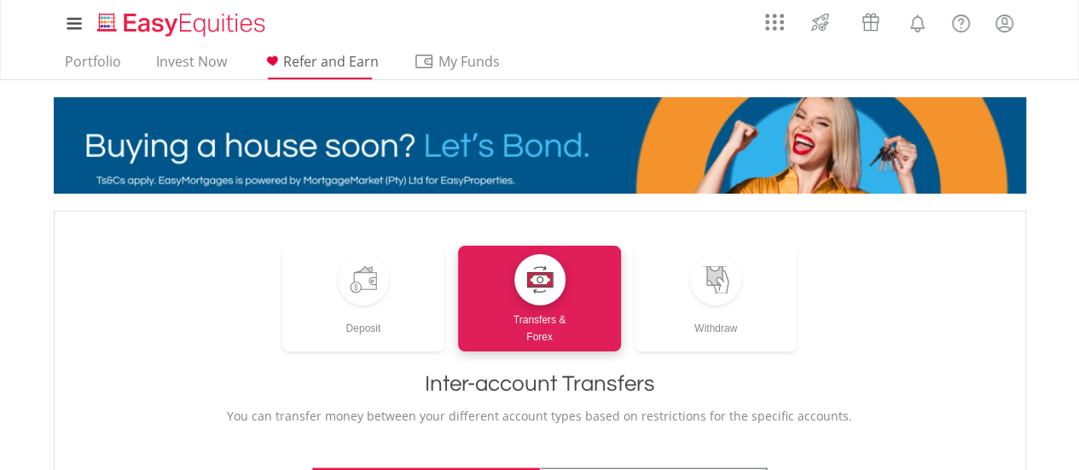
click at [319, 57] on span "Refer and Earn" at bounding box center [331, 61] width 96 height 19
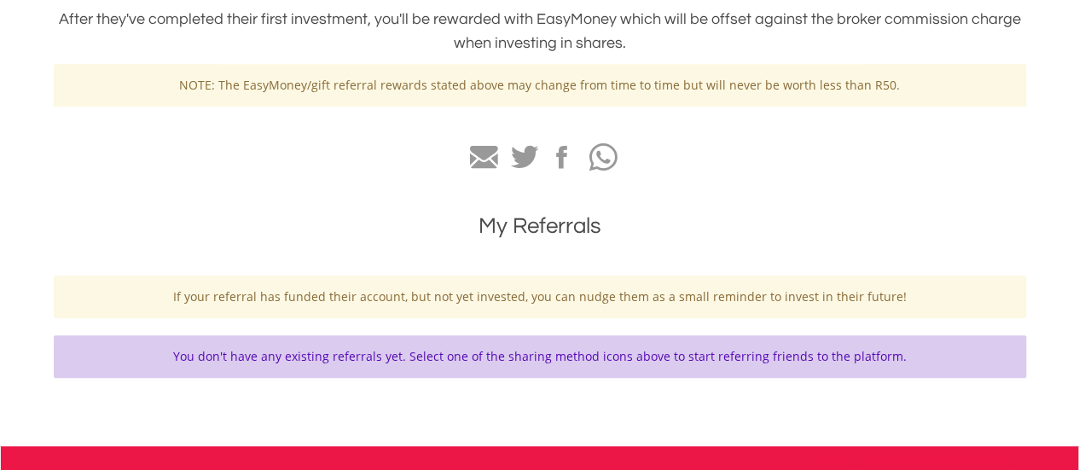
scroll to position [597, 0]
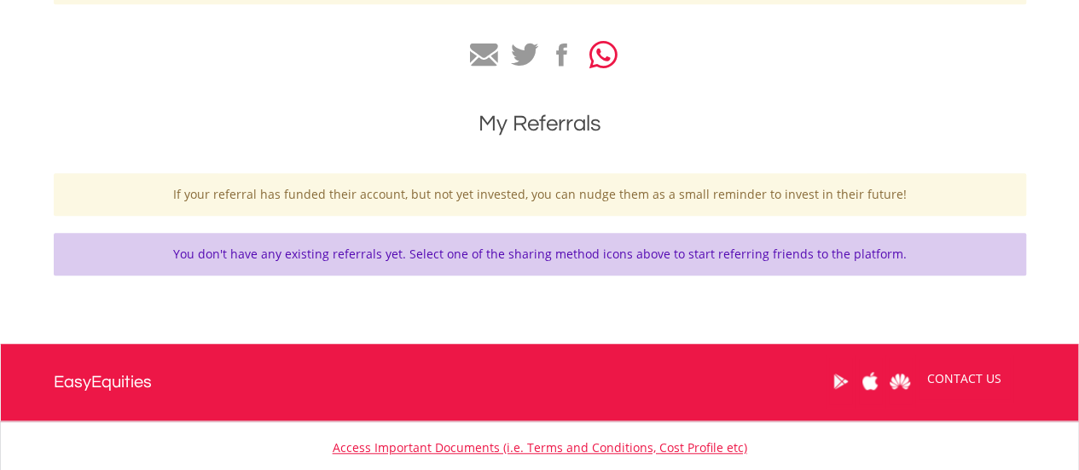
click at [608, 61] on icon "button" at bounding box center [604, 55] width 28 height 32
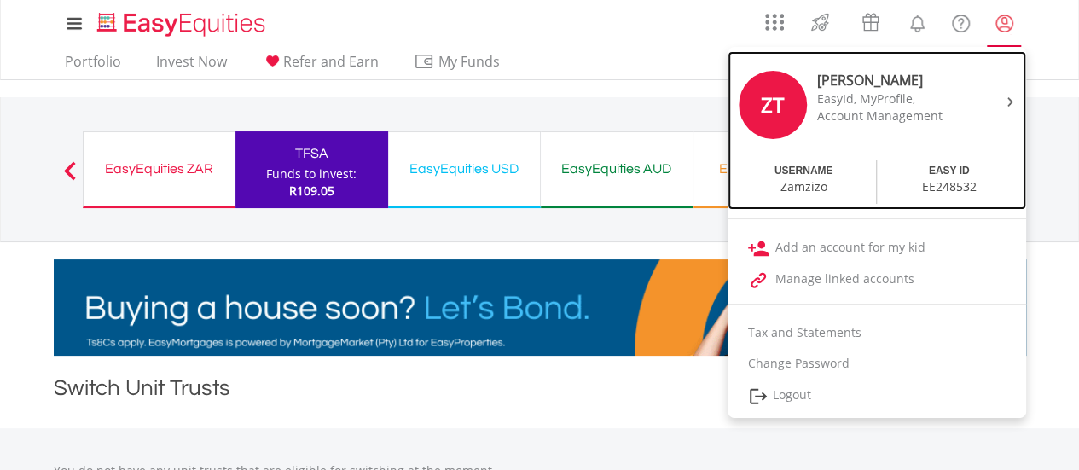
click at [1012, 103] on img at bounding box center [1011, 101] width 6 height 9
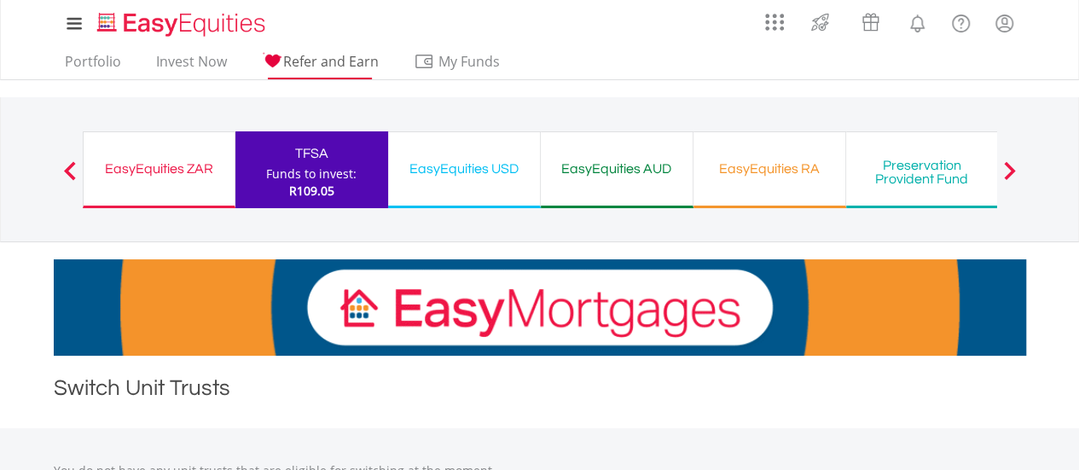
click at [322, 65] on span "Refer and Earn" at bounding box center [331, 61] width 96 height 19
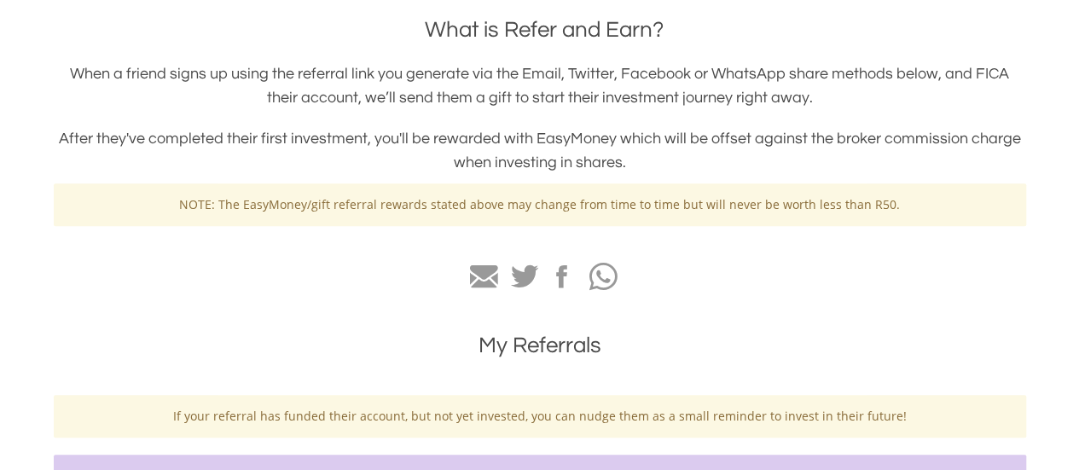
scroll to position [512, 0]
